Goal: Browse casually

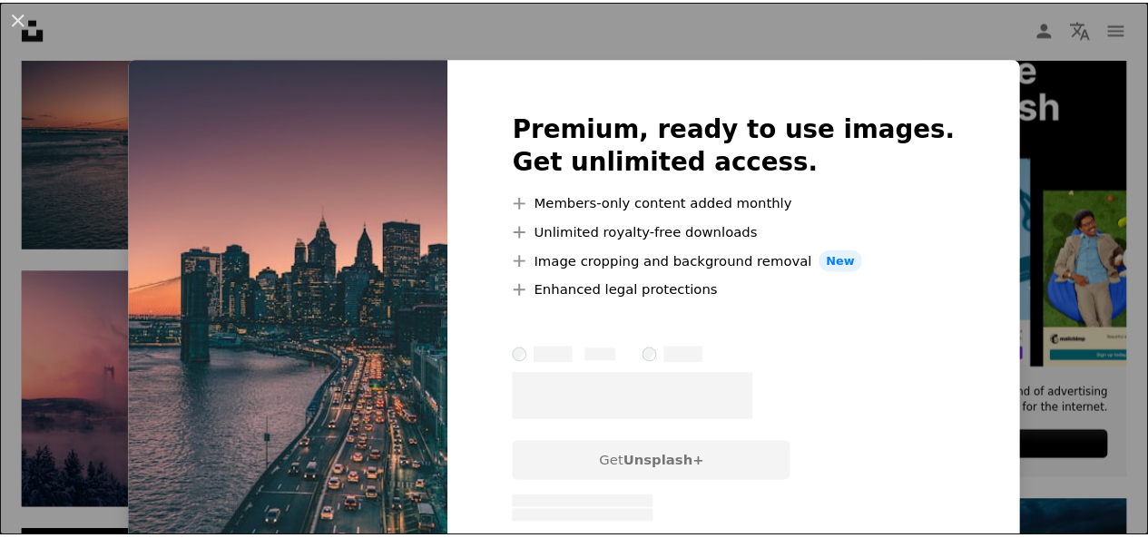
scroll to position [490, 0]
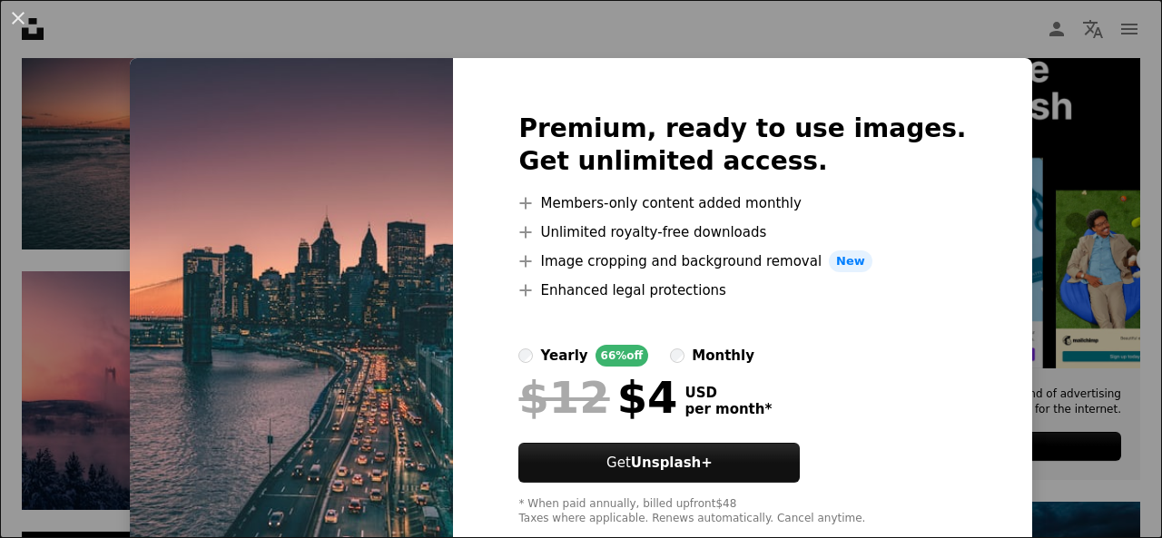
click at [113, 221] on div "An X shape Premium, ready to use images. Get unlimited access. A plus sign Memb…" at bounding box center [581, 269] width 1162 height 538
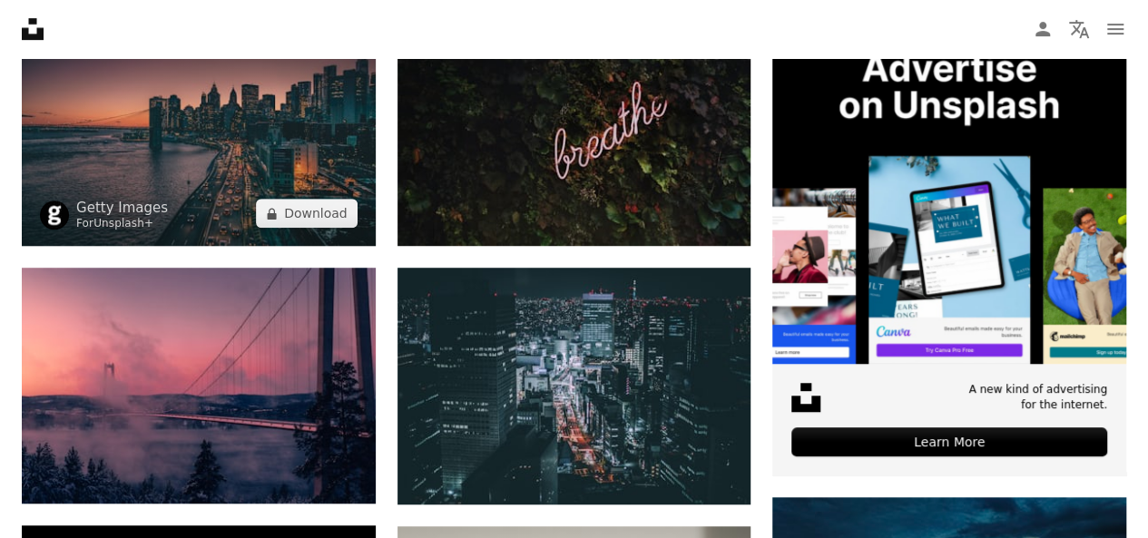
click at [113, 221] on link "Unsplash+" at bounding box center [123, 223] width 60 height 13
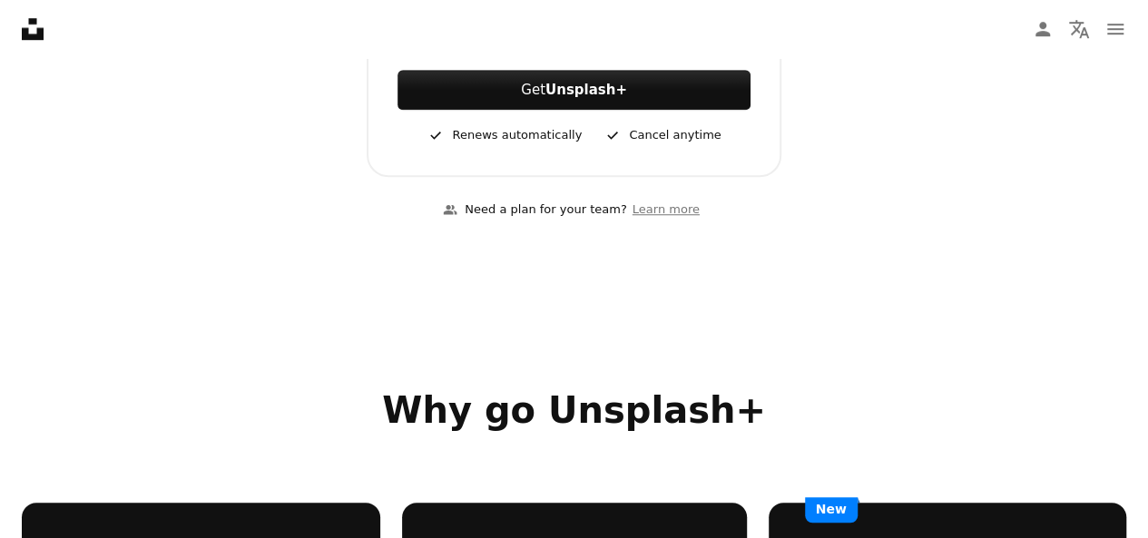
scroll to position [688, 0]
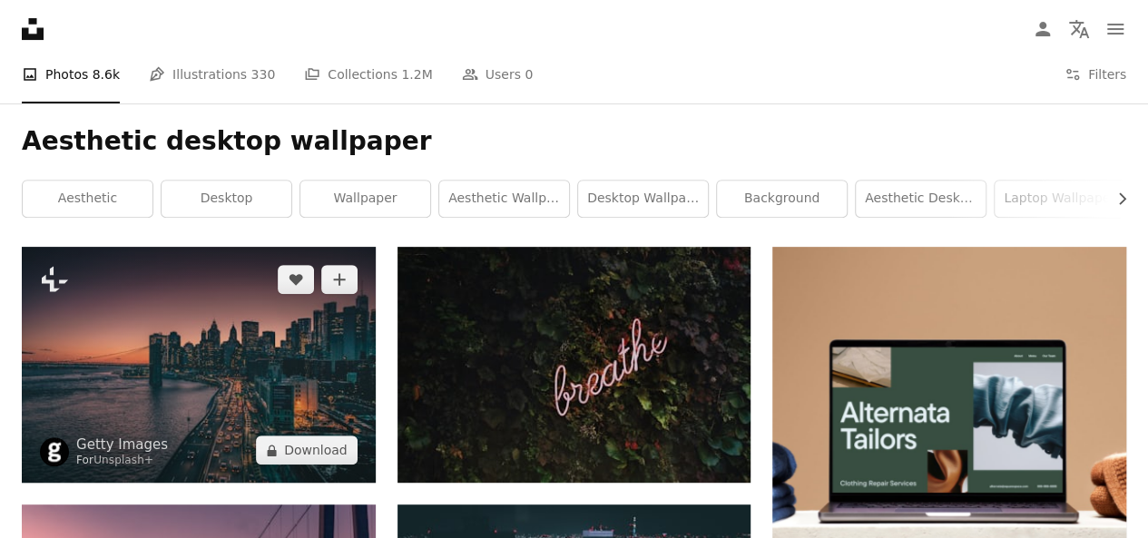
scroll to position [254, 0]
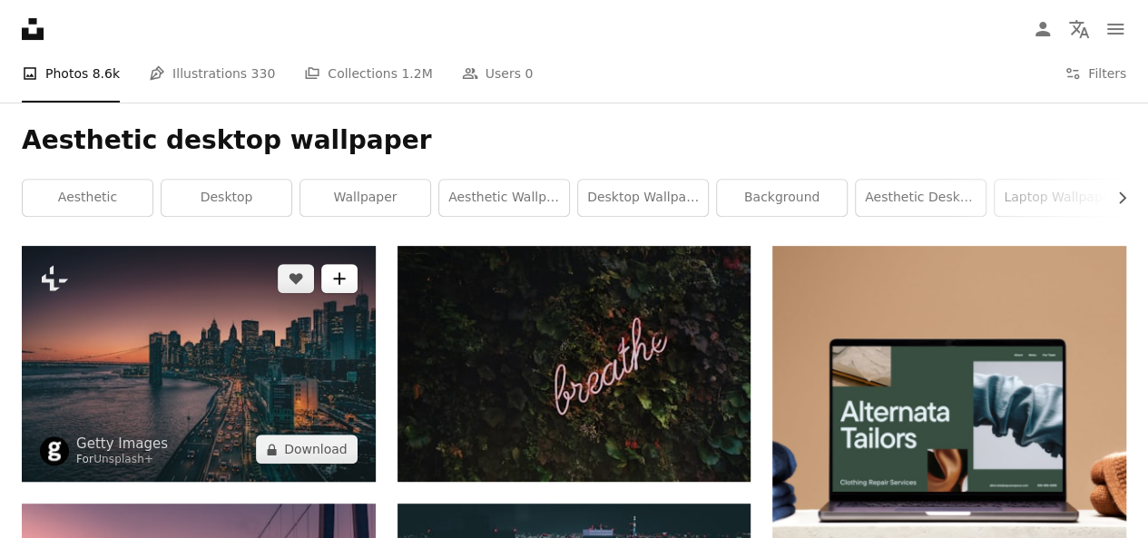
click at [330, 289] on button "A plus sign" at bounding box center [339, 278] width 36 height 29
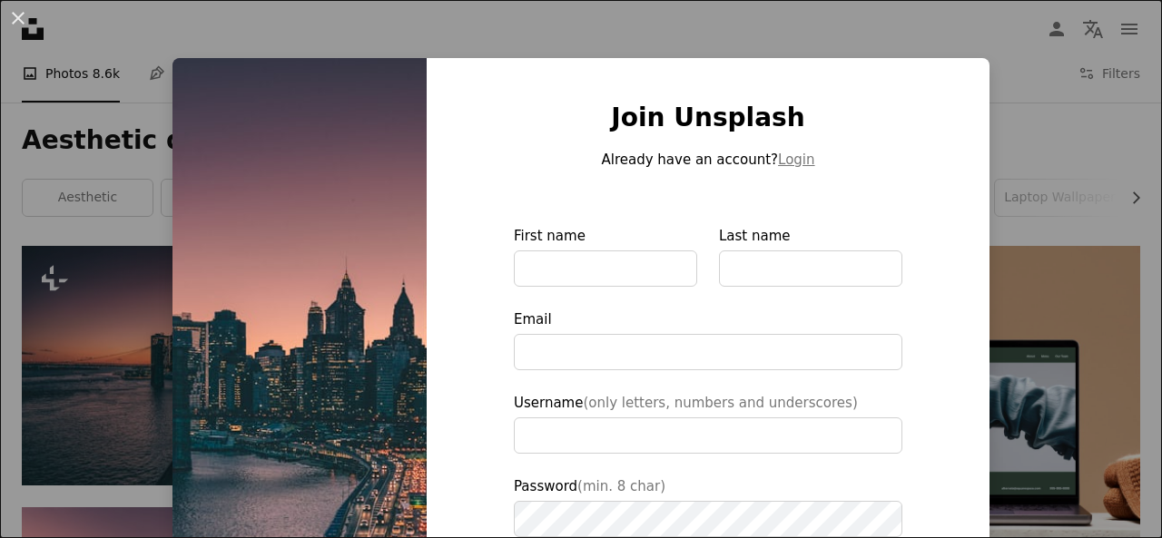
click at [132, 311] on div "An X shape Join Unsplash Already have an account? Login First name Last name Em…" at bounding box center [581, 269] width 1162 height 538
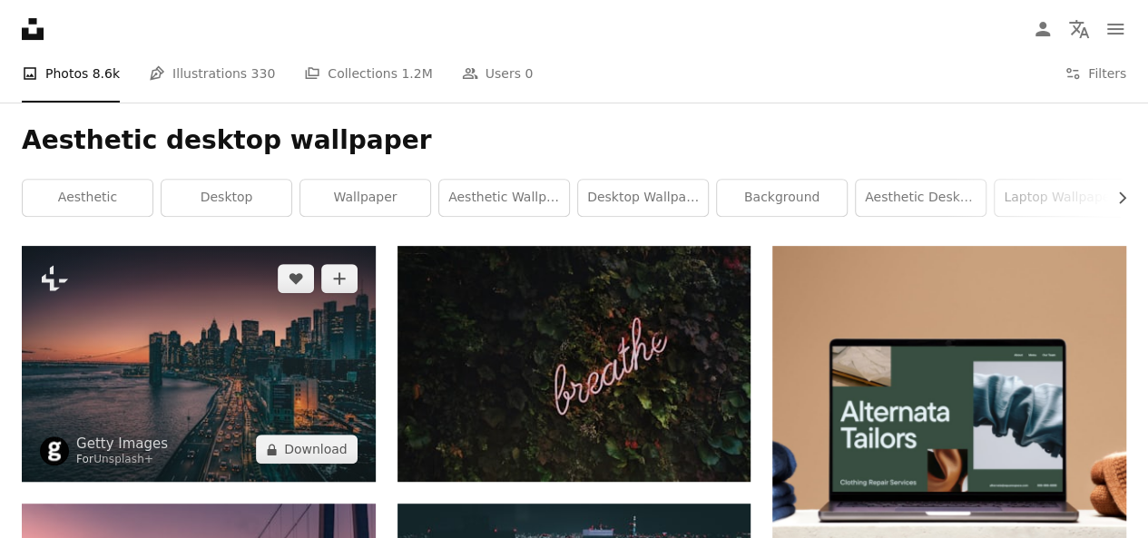
click at [93, 324] on img at bounding box center [199, 364] width 354 height 236
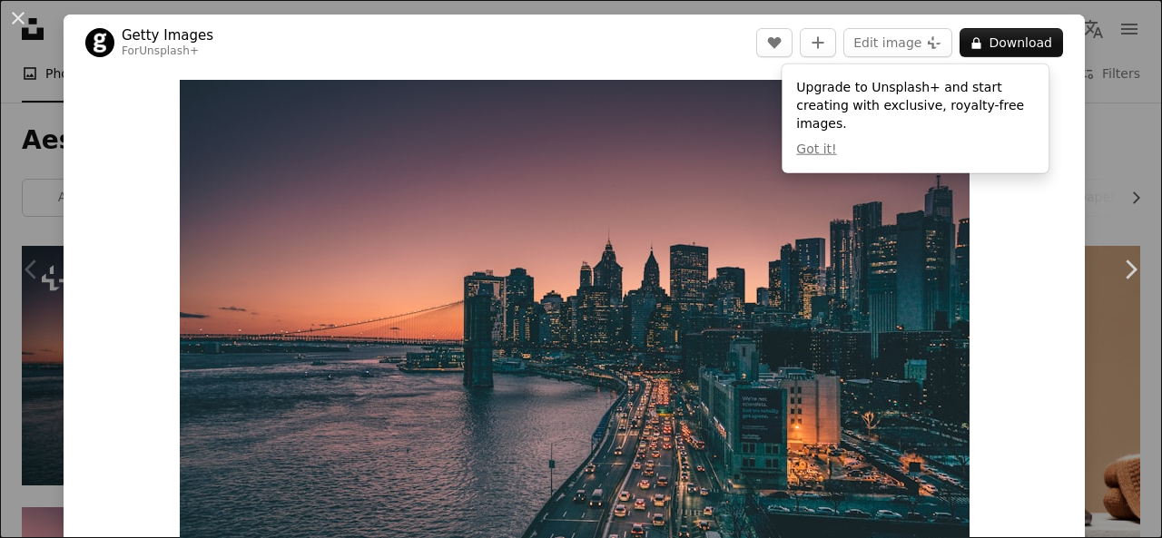
click at [1108, 117] on div "An X shape Chevron left Chevron right Getty Images For Unsplash+ A heart A plus…" at bounding box center [581, 269] width 1162 height 538
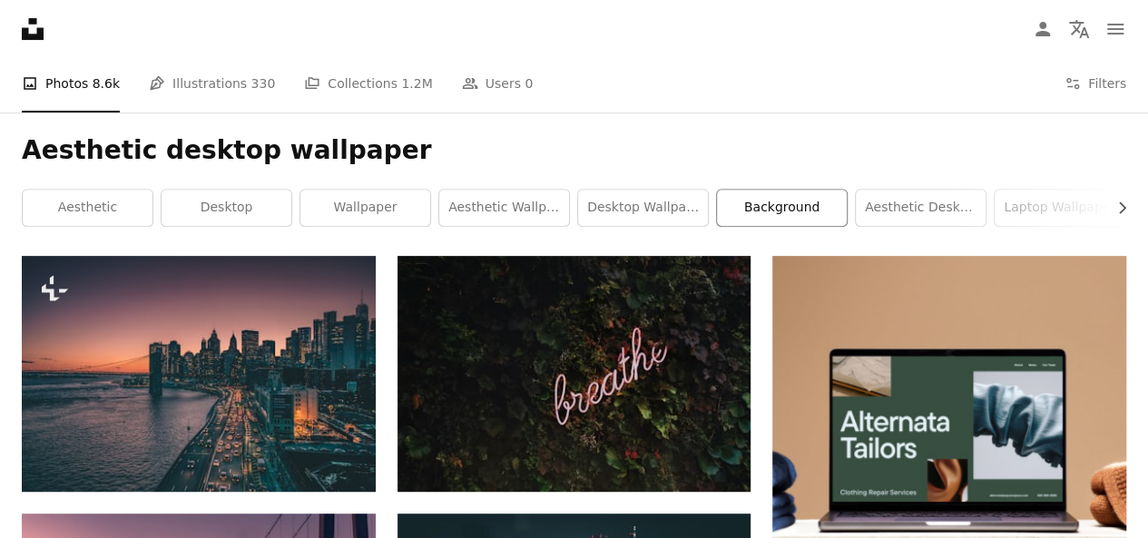
scroll to position [242, 0]
